Goal: Transaction & Acquisition: Purchase product/service

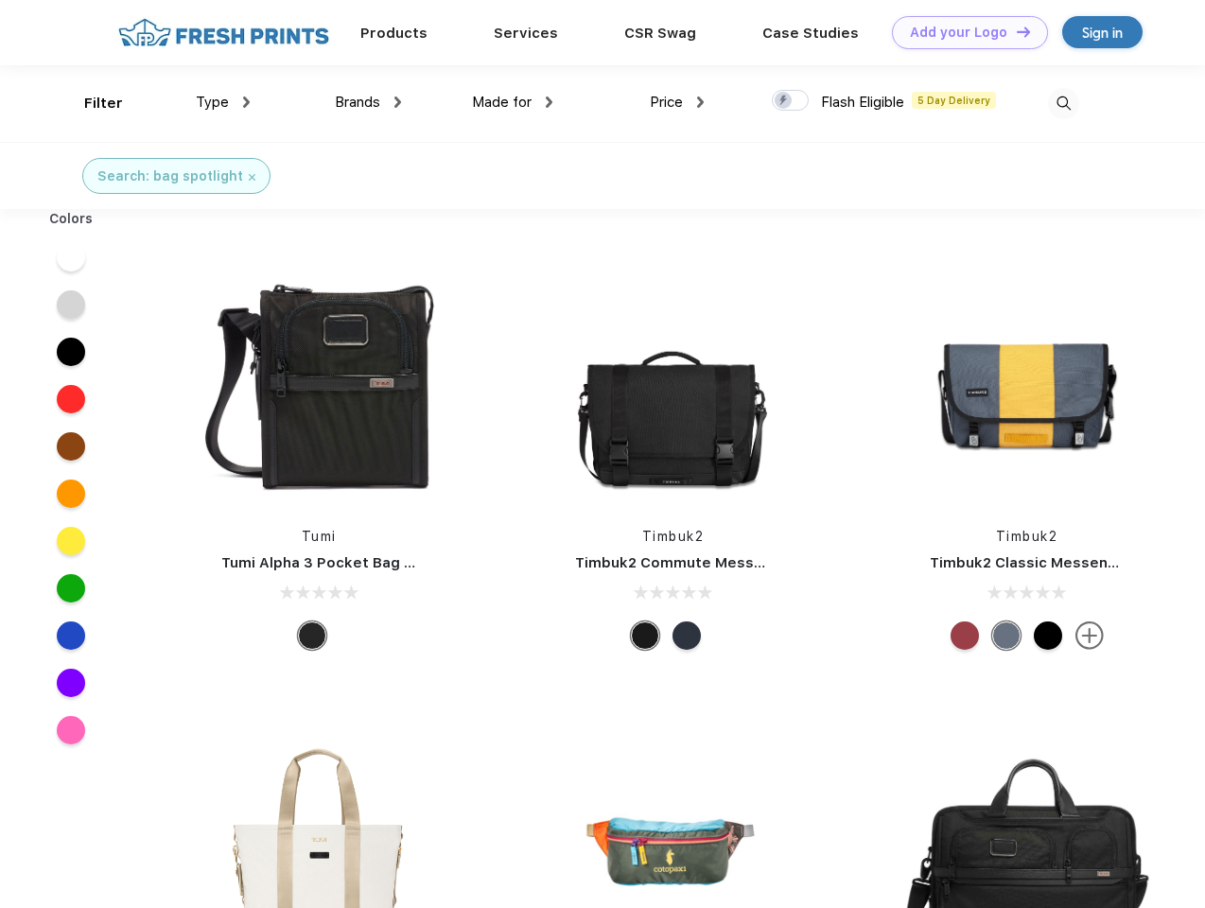
scroll to position [1, 0]
click at [963, 32] on link "Add your Logo Design Tool" at bounding box center [970, 32] width 156 height 33
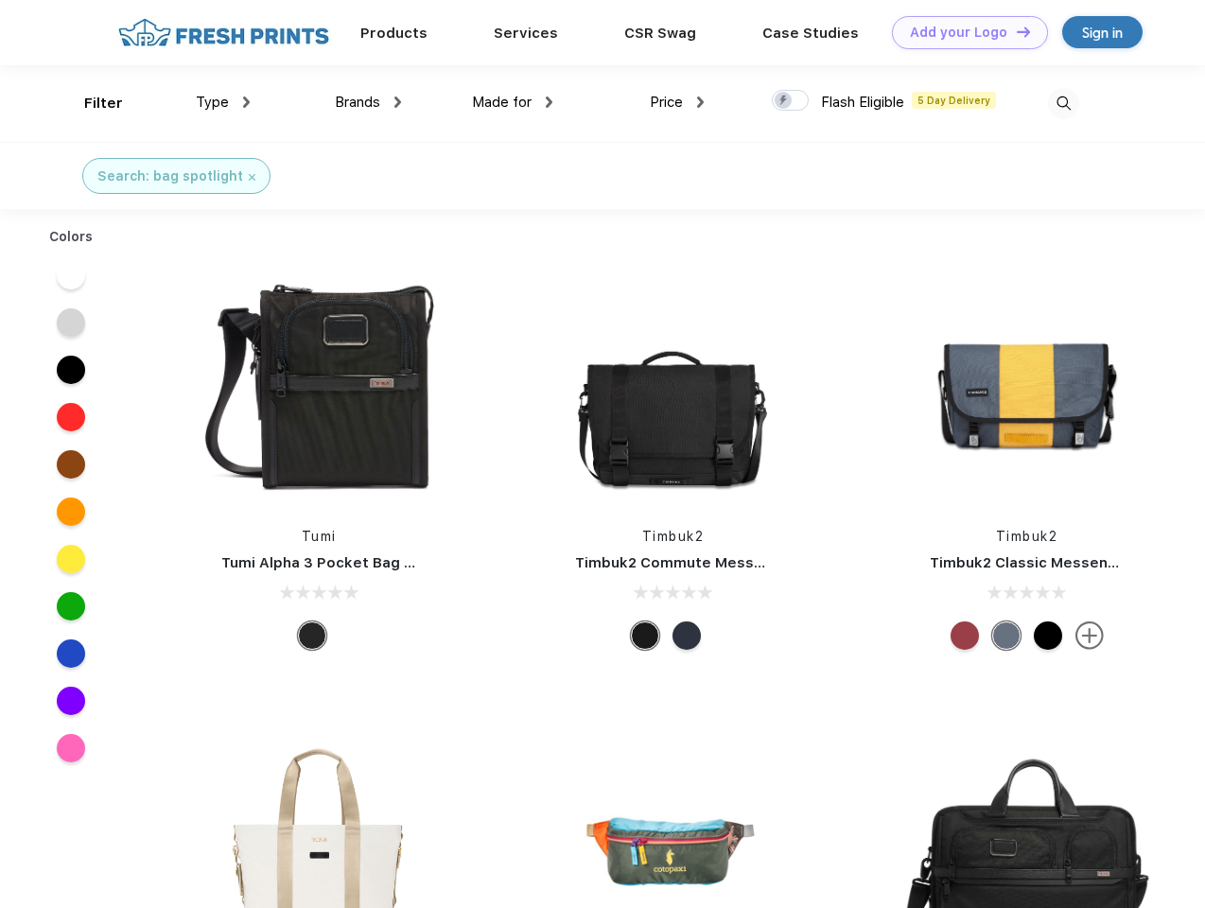
click at [0, 0] on div "Design Tool" at bounding box center [0, 0] width 0 height 0
click at [1015, 31] on link "Add your Logo Design Tool" at bounding box center [970, 32] width 156 height 33
click at [91, 103] on div "Filter" at bounding box center [103, 104] width 39 height 22
click at [223, 102] on span "Type" at bounding box center [212, 102] width 33 height 17
click at [368, 102] on span "Brands" at bounding box center [357, 102] width 45 height 17
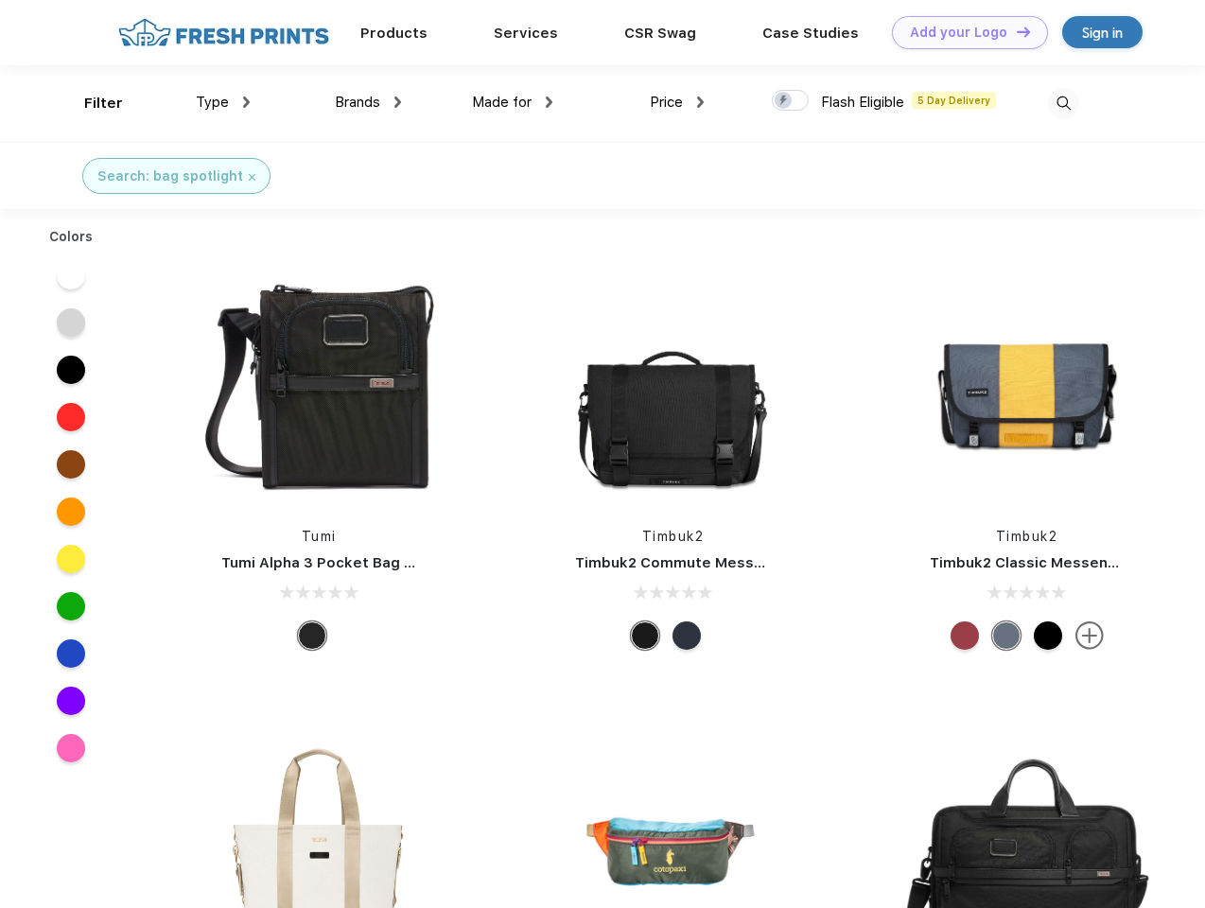
click at [512, 102] on span "Made for" at bounding box center [502, 102] width 60 height 17
click at [677, 102] on span "Price" at bounding box center [666, 102] width 33 height 17
click at [790, 101] on div at bounding box center [790, 100] width 37 height 21
click at [784, 101] on input "checkbox" at bounding box center [778, 95] width 12 height 12
click at [1063, 103] on img at bounding box center [1063, 103] width 31 height 31
